Goal: Information Seeking & Learning: Learn about a topic

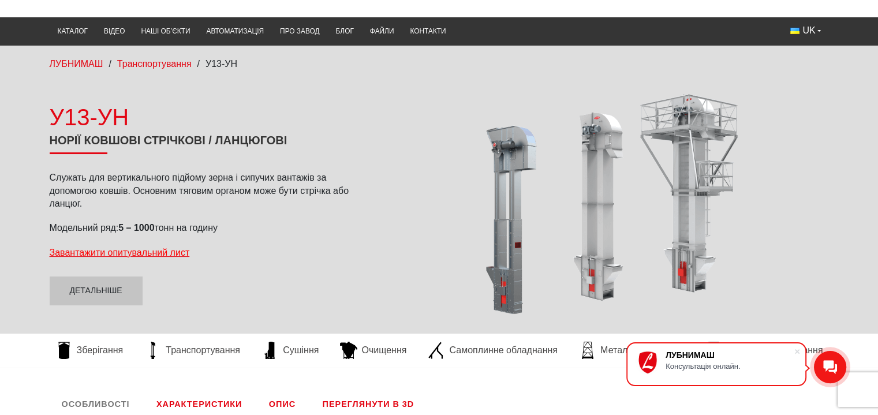
scroll to position [115, 0]
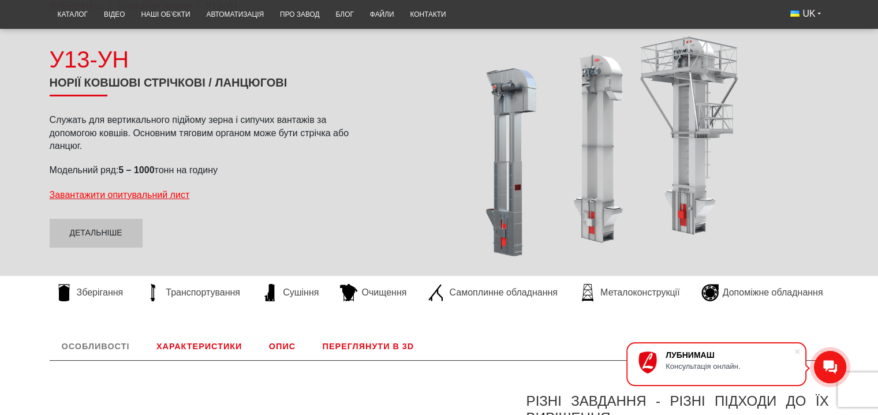
click at [217, 346] on link "Характеристики" at bounding box center [199, 347] width 110 height 28
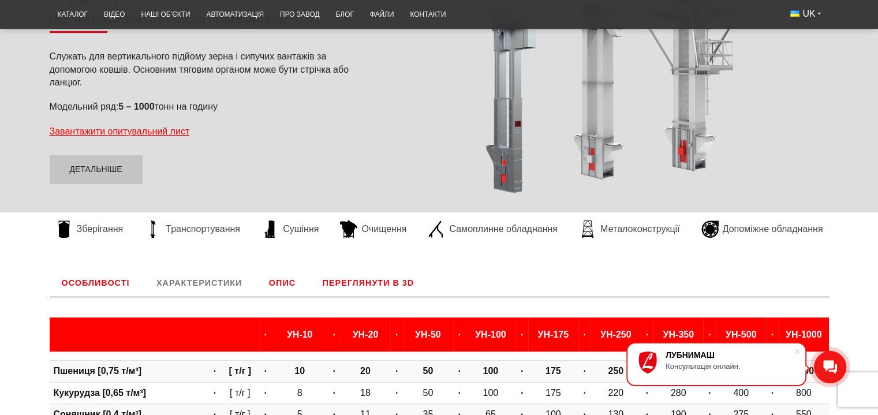
scroll to position [177, 0]
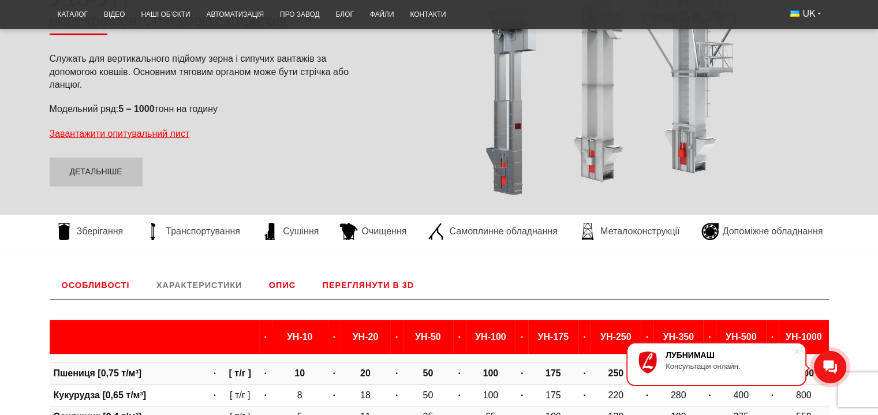
click at [347, 285] on link "Переглянути в 3D" at bounding box center [369, 285] width 116 height 28
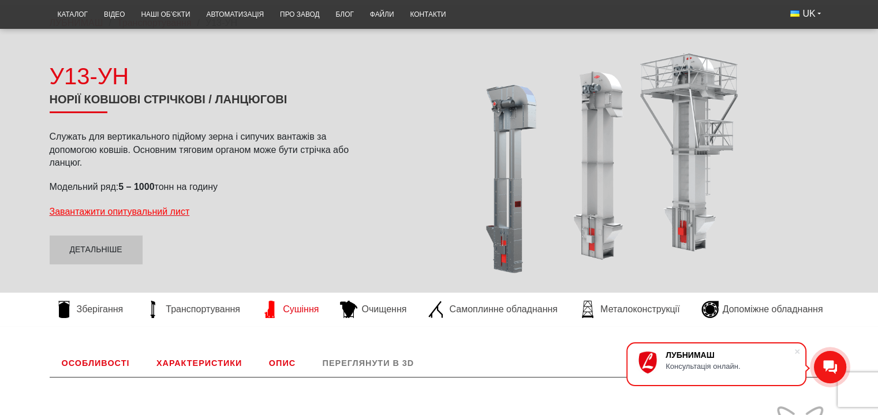
scroll to position [119, 0]
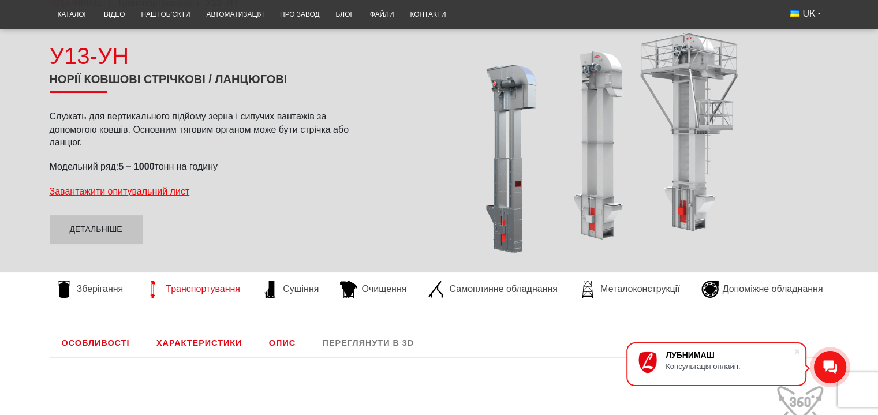
click at [214, 289] on span "Транспортування" at bounding box center [203, 289] width 74 height 13
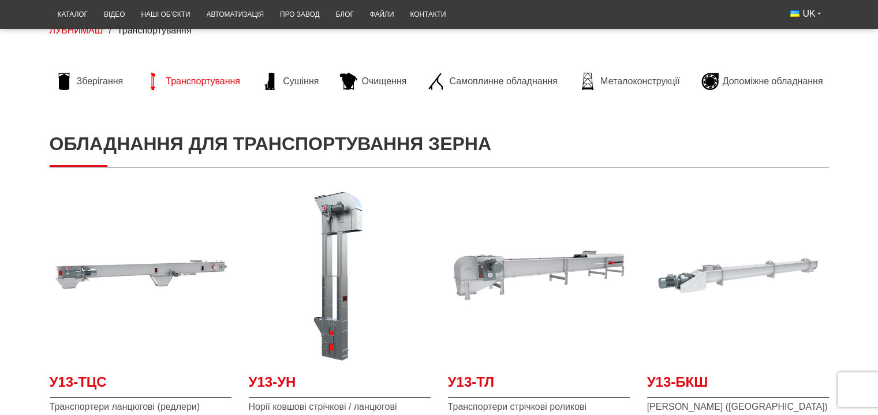
scroll to position [173, 0]
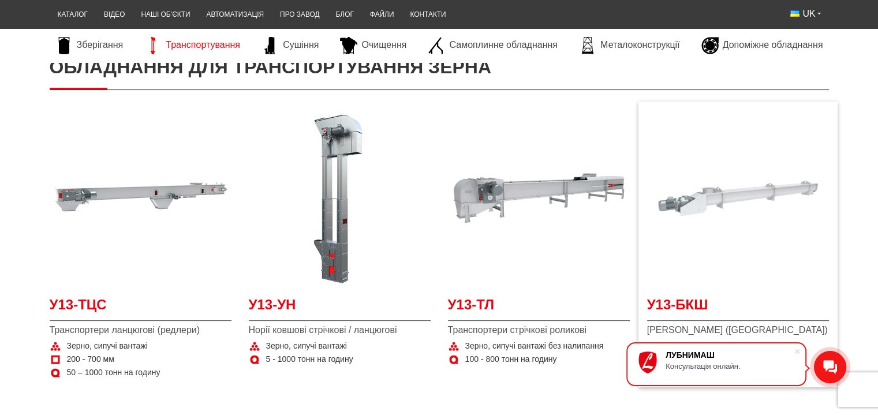
click at [723, 192] on img at bounding box center [738, 198] width 182 height 182
click at [490, 46] on span "Самоплинне обладнання" at bounding box center [503, 45] width 108 height 13
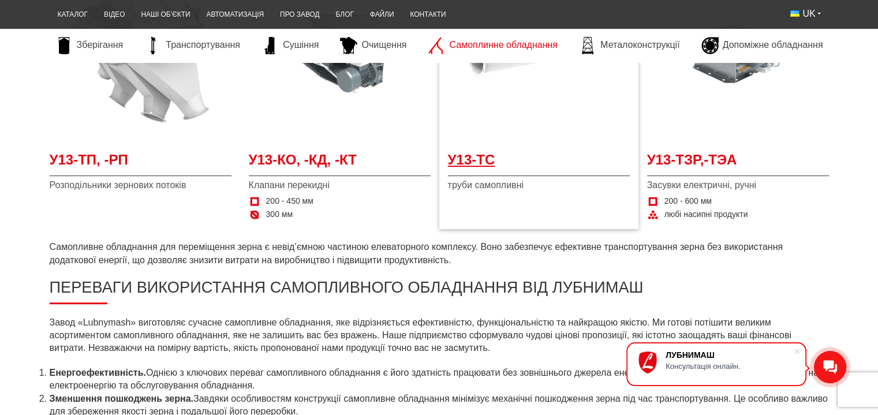
scroll to position [289, 0]
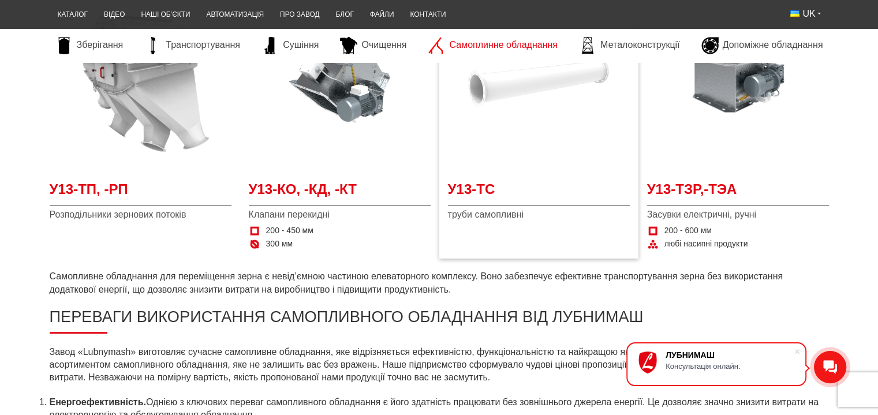
click at [504, 166] on img at bounding box center [539, 83] width 182 height 182
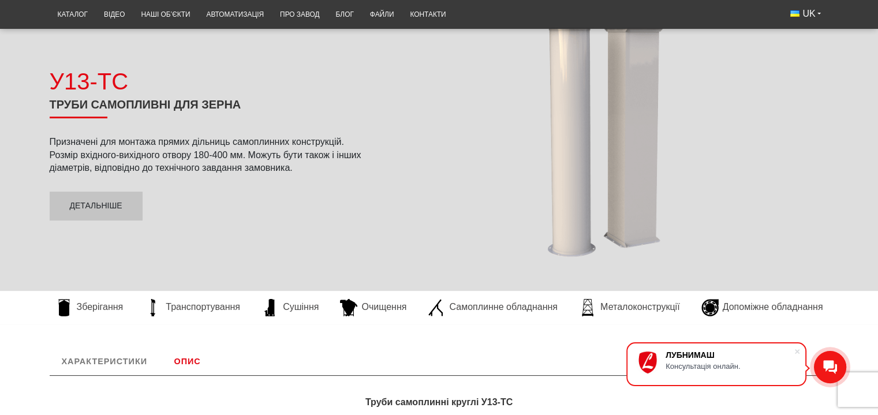
scroll to position [115, 0]
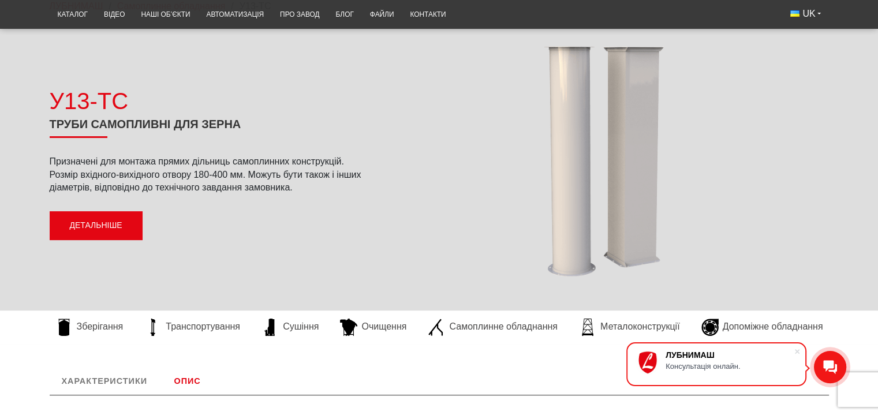
click at [85, 222] on link "Детальніше" at bounding box center [96, 225] width 93 height 29
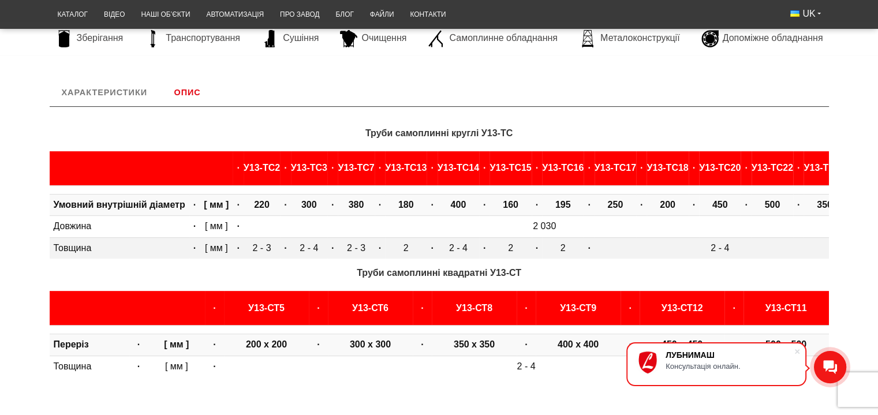
scroll to position [384, 0]
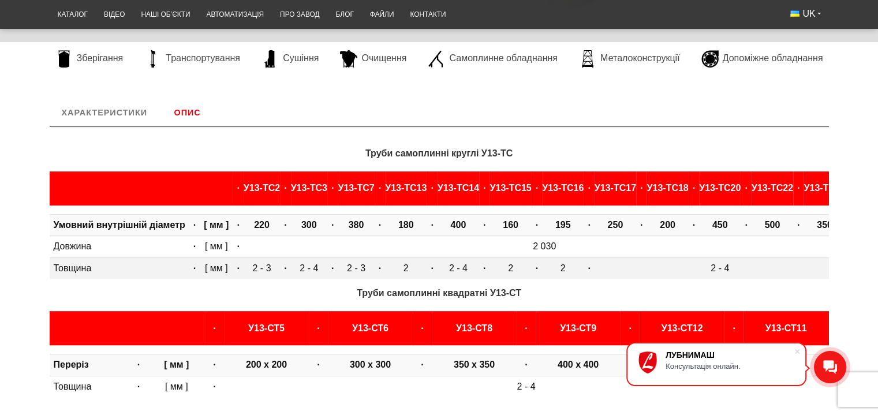
click at [368, 267] on td "2 - 3" at bounding box center [356, 267] width 36 height 21
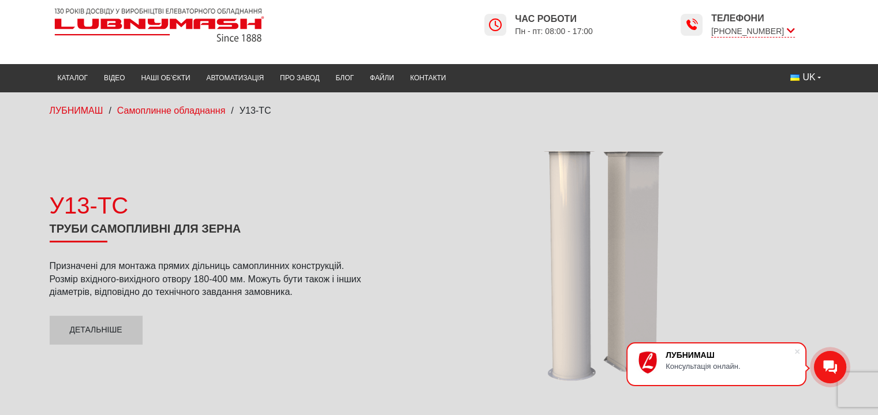
scroll to position [0, 0]
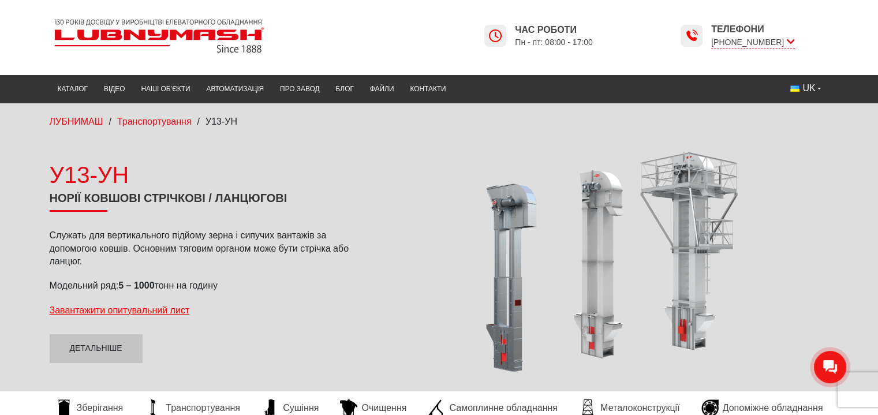
scroll to position [58, 0]
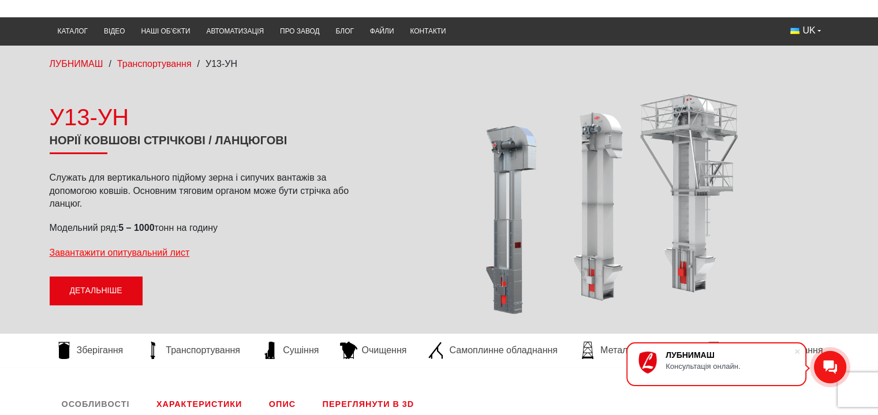
click at [114, 287] on link "Детальніше" at bounding box center [96, 291] width 93 height 29
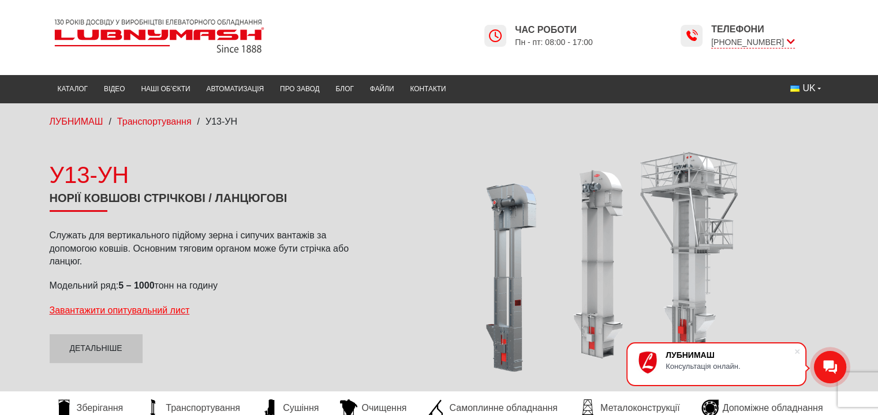
scroll to position [0, 0]
